Goal: Use online tool/utility: Utilize a website feature to perform a specific function

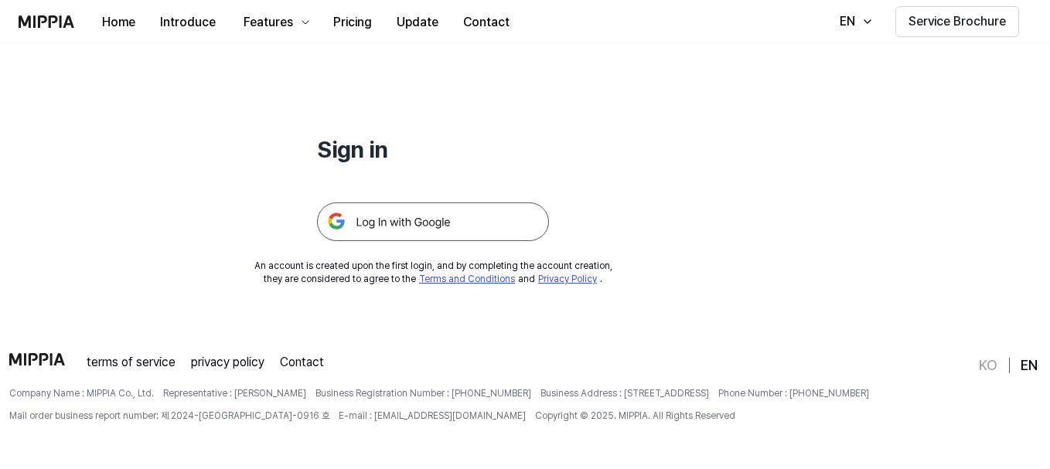
scroll to position [148, 0]
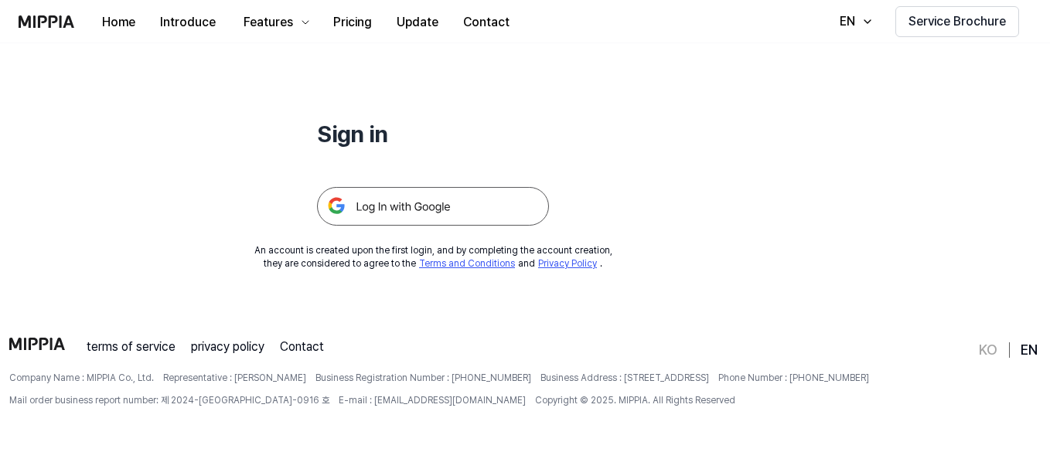
click at [485, 202] on img at bounding box center [433, 206] width 232 height 39
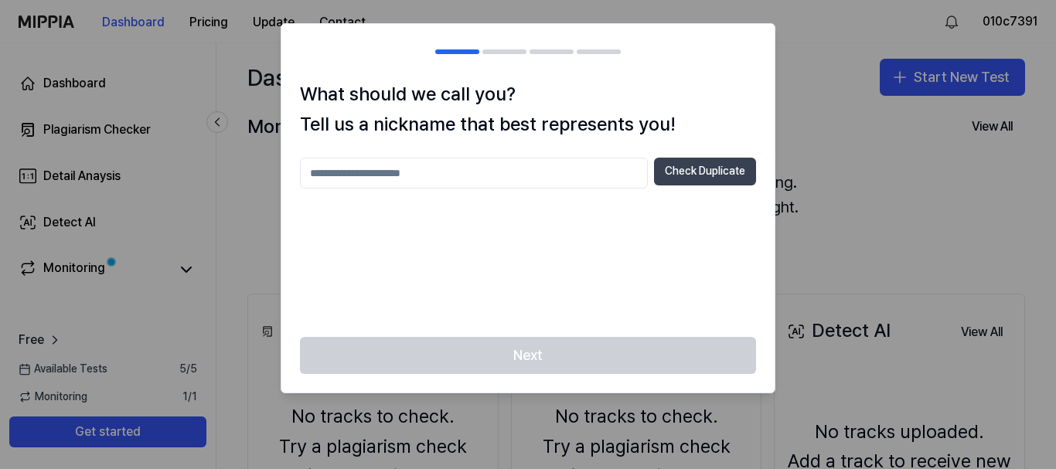
click at [674, 162] on button "Check Duplicate" at bounding box center [705, 172] width 102 height 28
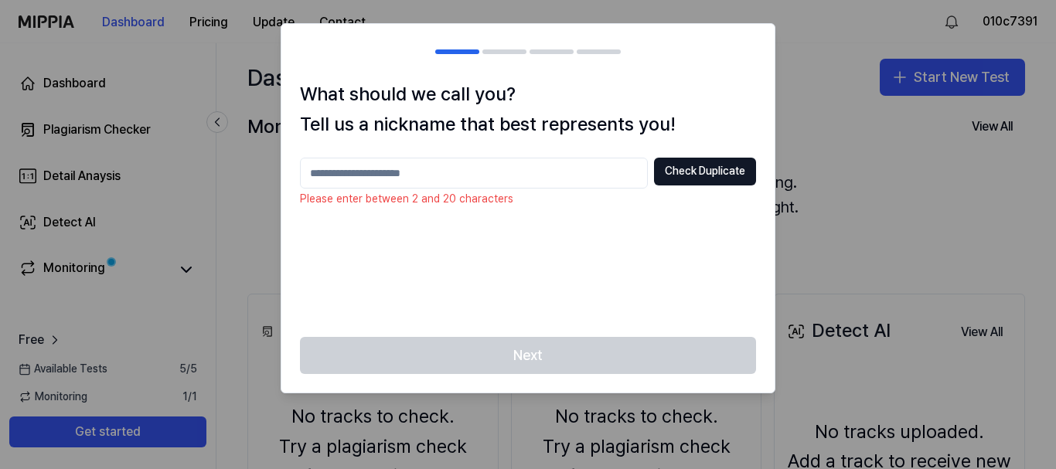
click at [475, 179] on input "text" at bounding box center [474, 173] width 348 height 31
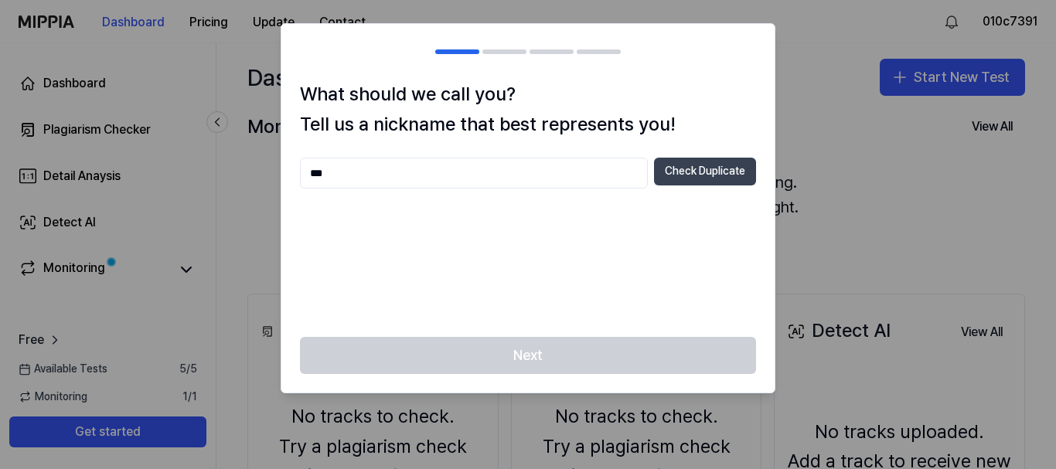
type input "***"
click at [675, 162] on button "Check Duplicate" at bounding box center [705, 172] width 102 height 28
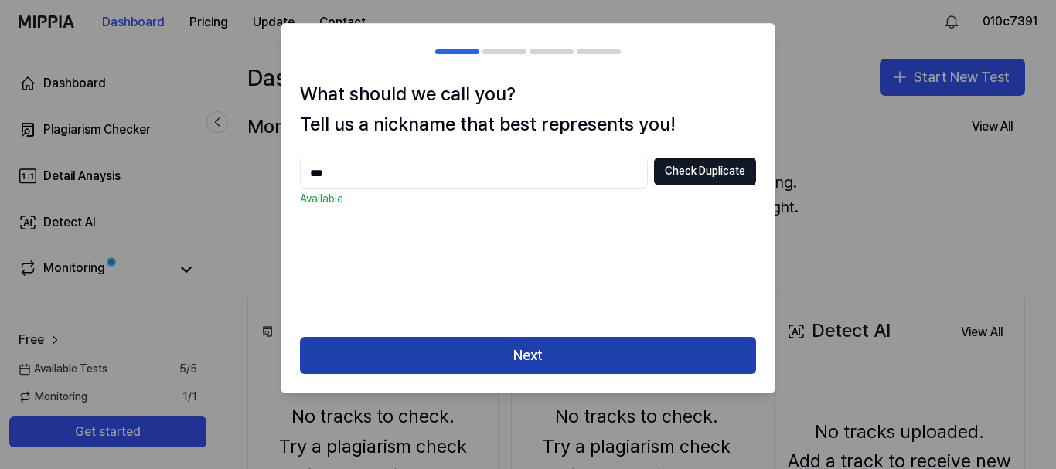
click at [591, 359] on button "Next" at bounding box center [528, 355] width 456 height 37
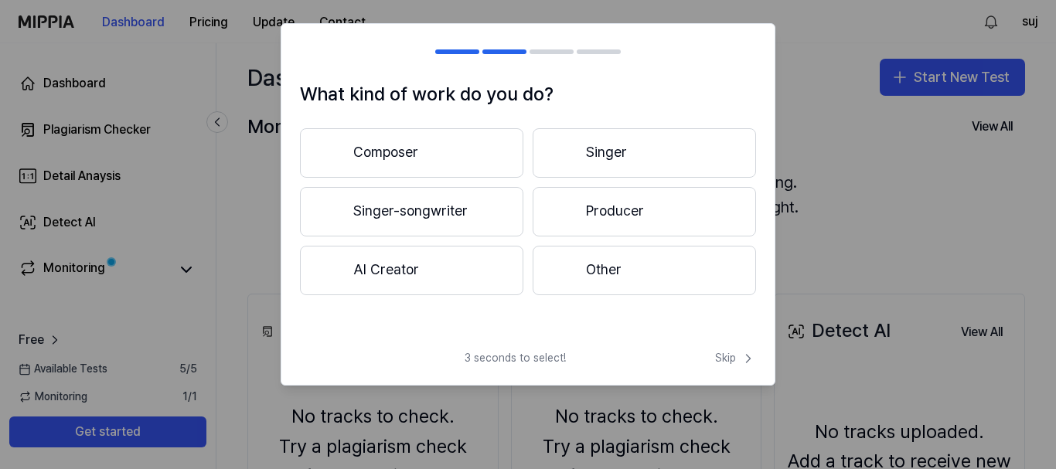
click at [612, 155] on button "Singer" at bounding box center [644, 152] width 223 height 49
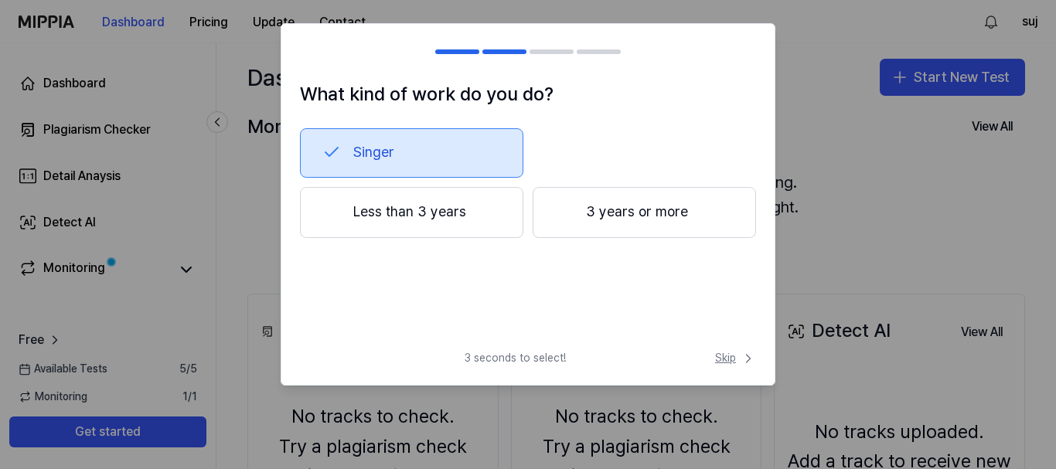
click at [720, 363] on span "Skip" at bounding box center [735, 358] width 41 height 15
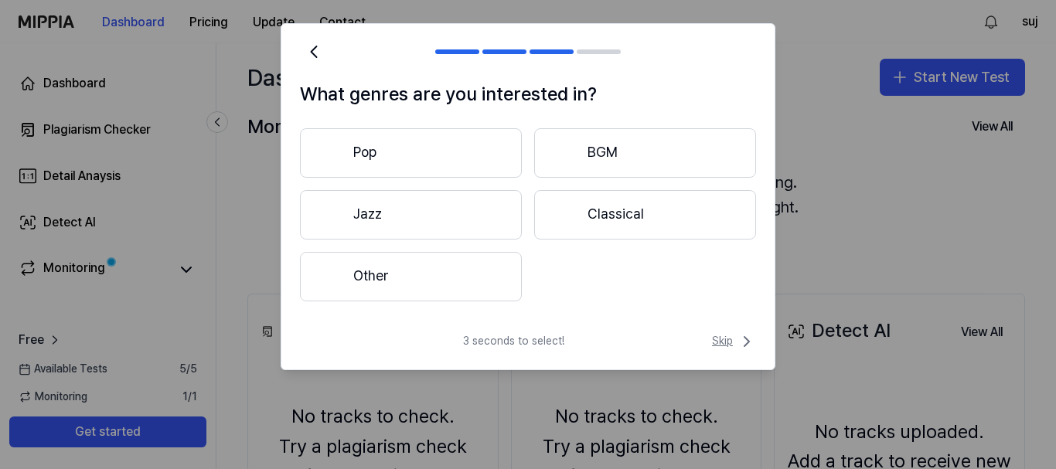
click at [720, 341] on span "Skip" at bounding box center [734, 341] width 44 height 19
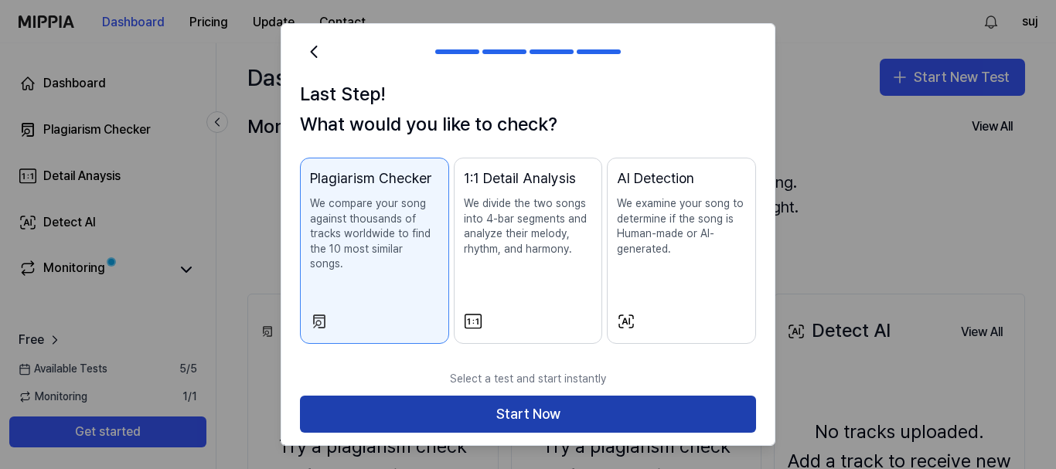
click at [680, 398] on button "Start Now" at bounding box center [528, 414] width 456 height 37
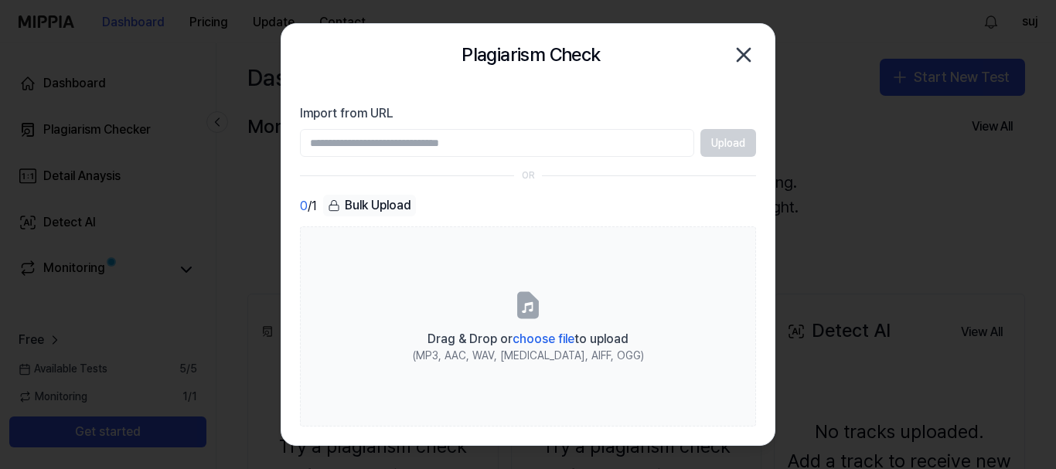
click at [357, 208] on div "Bulk Upload" at bounding box center [369, 206] width 93 height 22
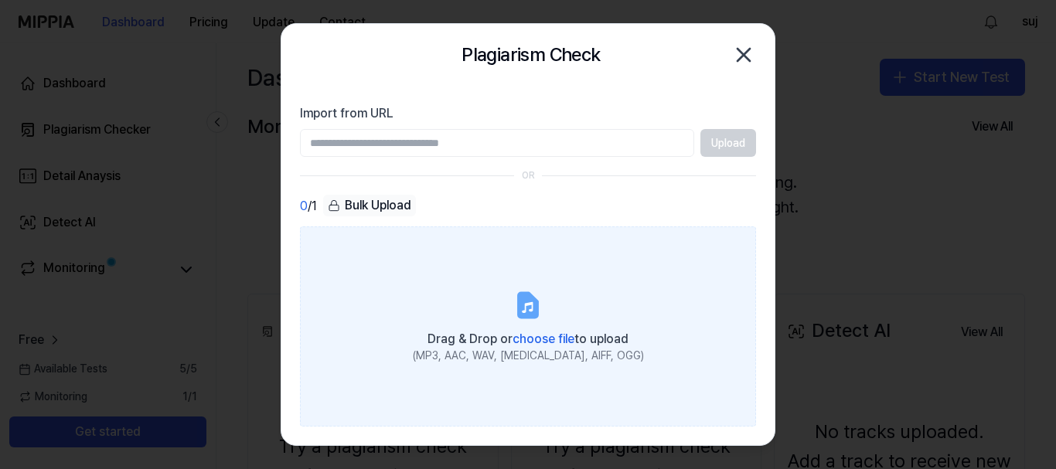
click at [540, 341] on span "choose file" at bounding box center [544, 339] width 62 height 15
click at [0, 0] on input "Drag & Drop or choose file to upload (MP3, AAC, WAV, [MEDICAL_DATA], AIFF, OGG)" at bounding box center [0, 0] width 0 height 0
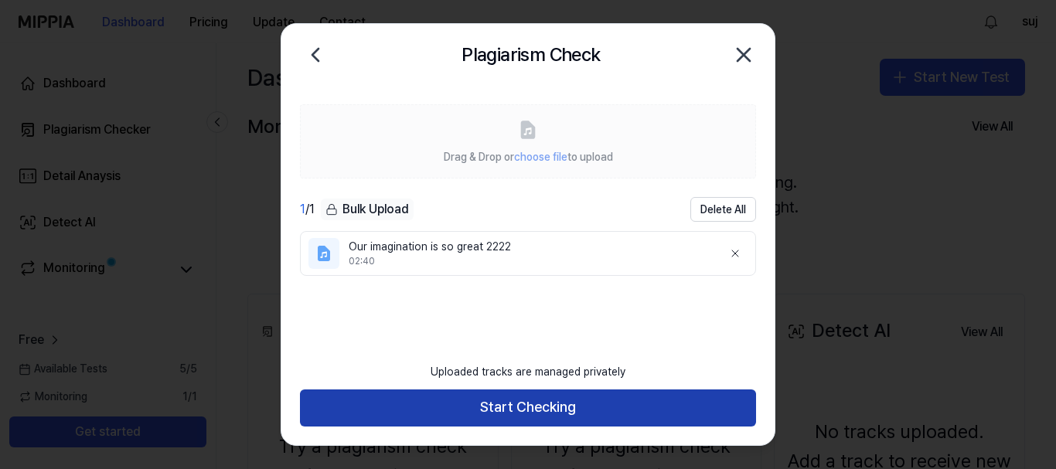
click at [591, 408] on button "Start Checking" at bounding box center [528, 408] width 456 height 37
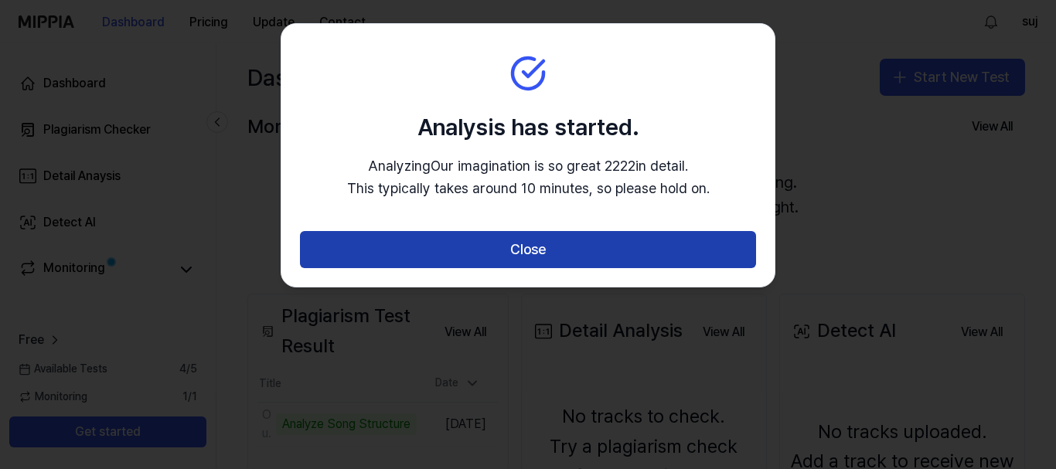
click at [574, 240] on button "Close" at bounding box center [528, 249] width 456 height 37
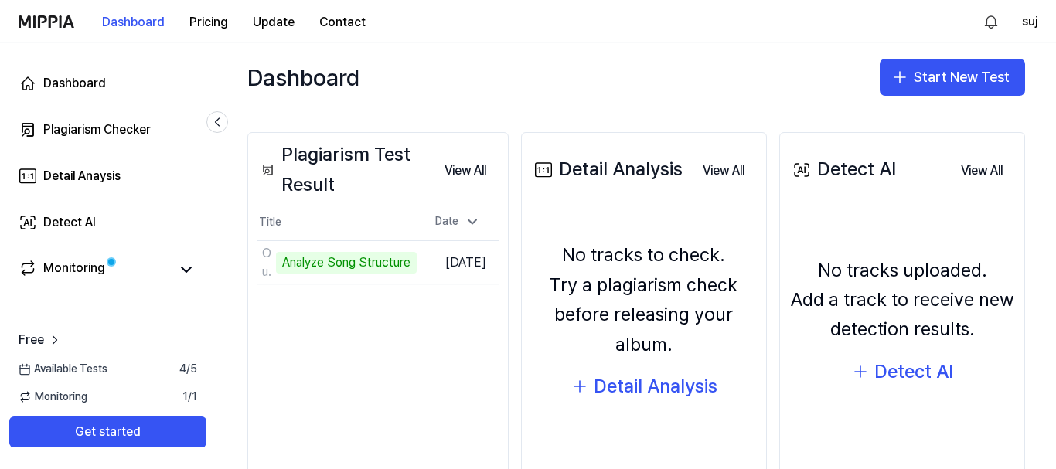
scroll to position [135, 0]
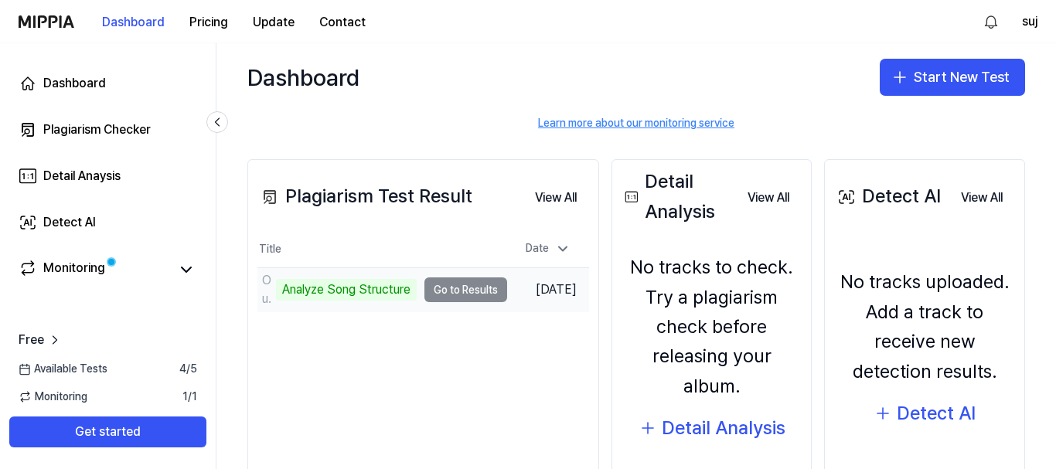
click at [464, 288] on td "Our imagination is so great 2222 Analyze Song Structure Go to Results" at bounding box center [382, 289] width 250 height 43
click at [303, 290] on div "Analyze Song Structure" at bounding box center [346, 290] width 141 height 22
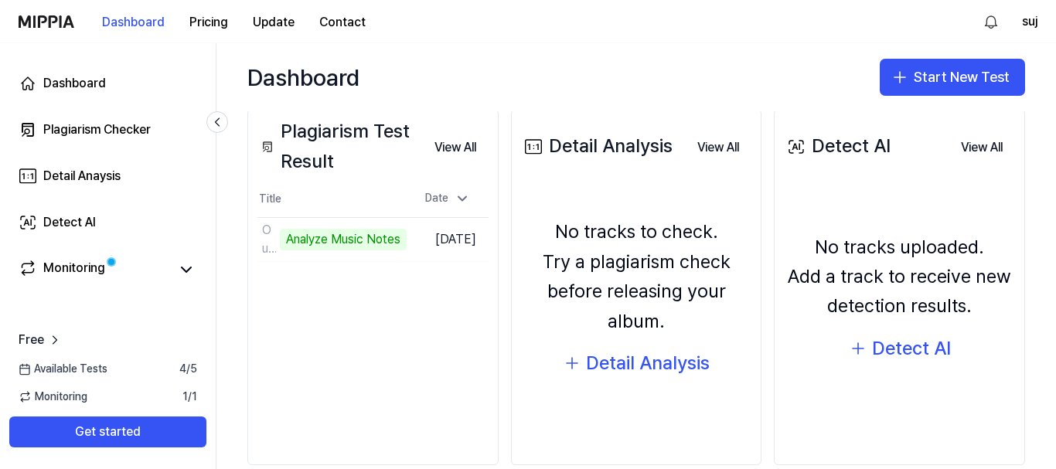
scroll to position [212, 0]
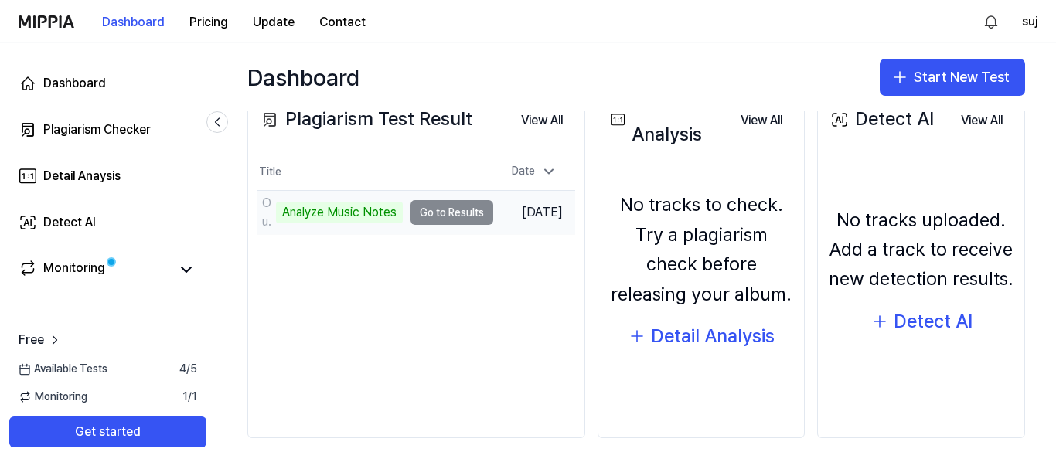
click at [351, 207] on div "Analyze Music Notes" at bounding box center [339, 213] width 127 height 22
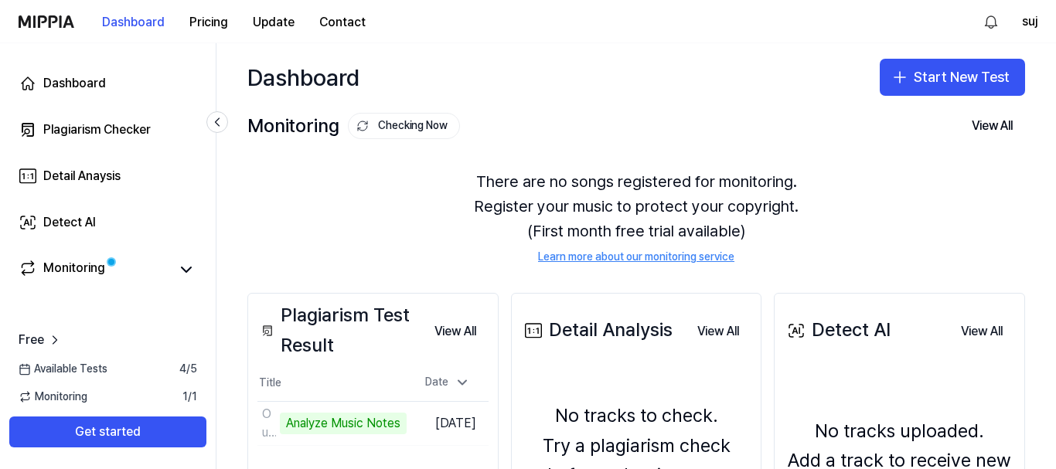
scroll to position [0, 0]
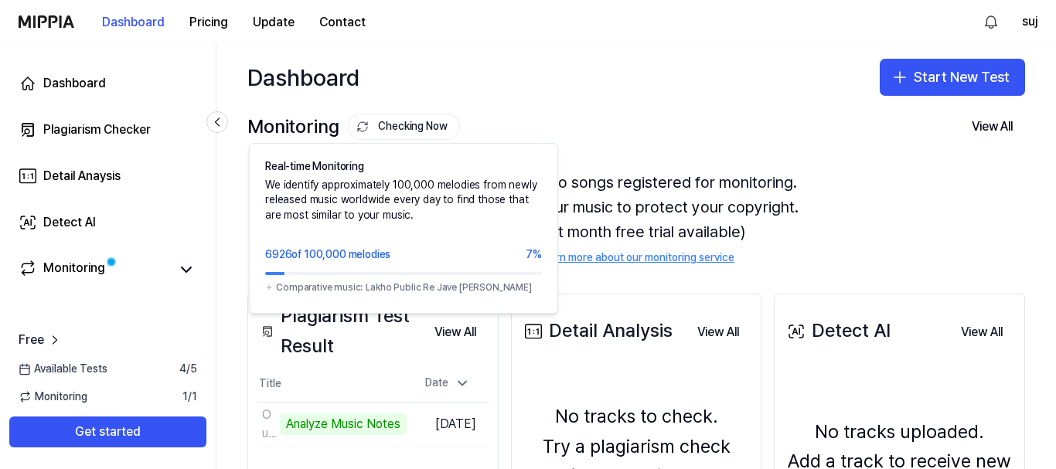
click at [400, 135] on button "Checking Now" at bounding box center [404, 127] width 112 height 26
